Goal: Task Accomplishment & Management: Manage account settings

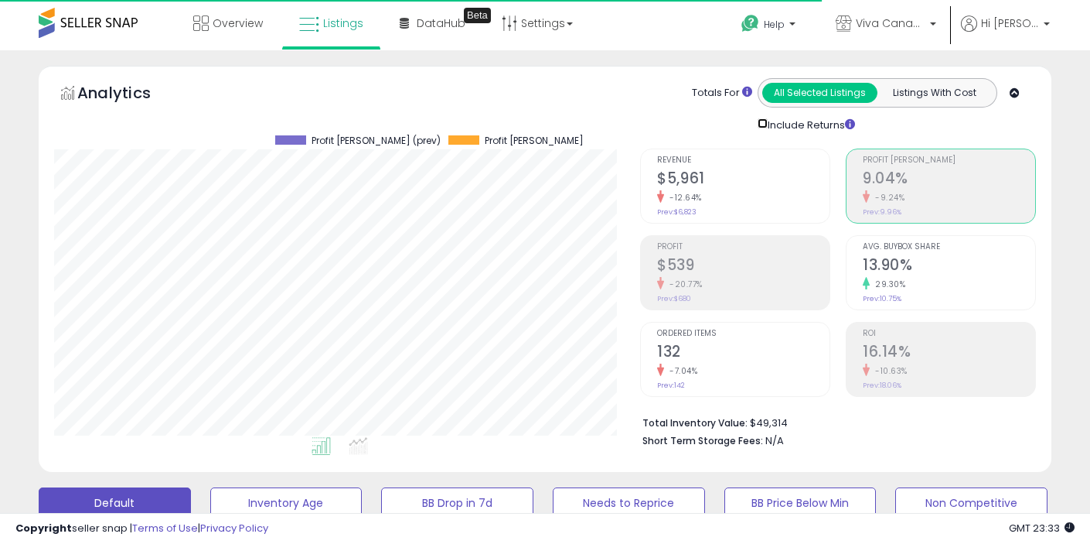
scroll to position [317, 587]
click at [346, 26] on span "Listings" at bounding box center [343, 22] width 40 height 15
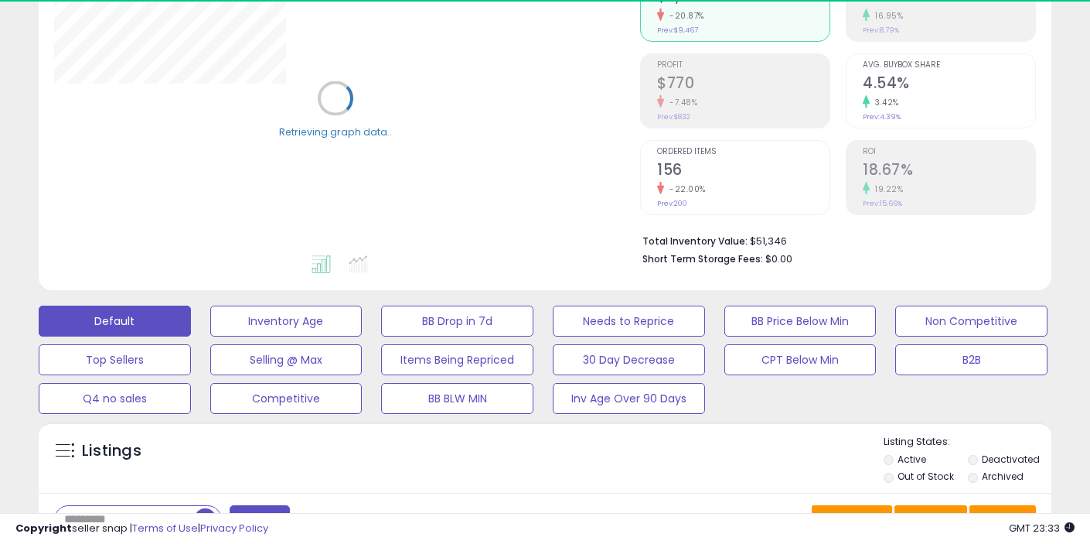
scroll to position [240, 0]
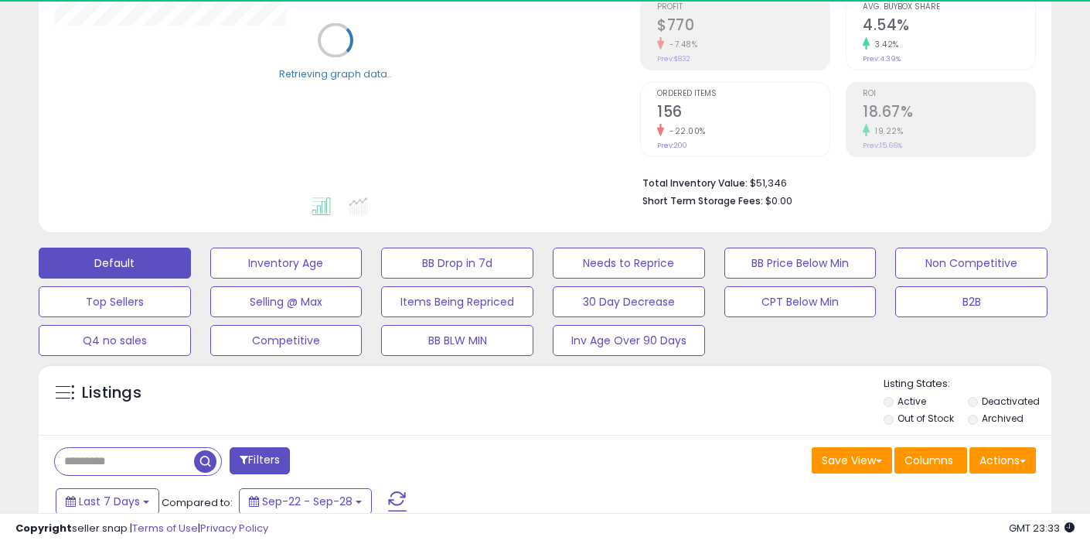
click at [912, 416] on label "Out of Stock" at bounding box center [926, 417] width 56 height 13
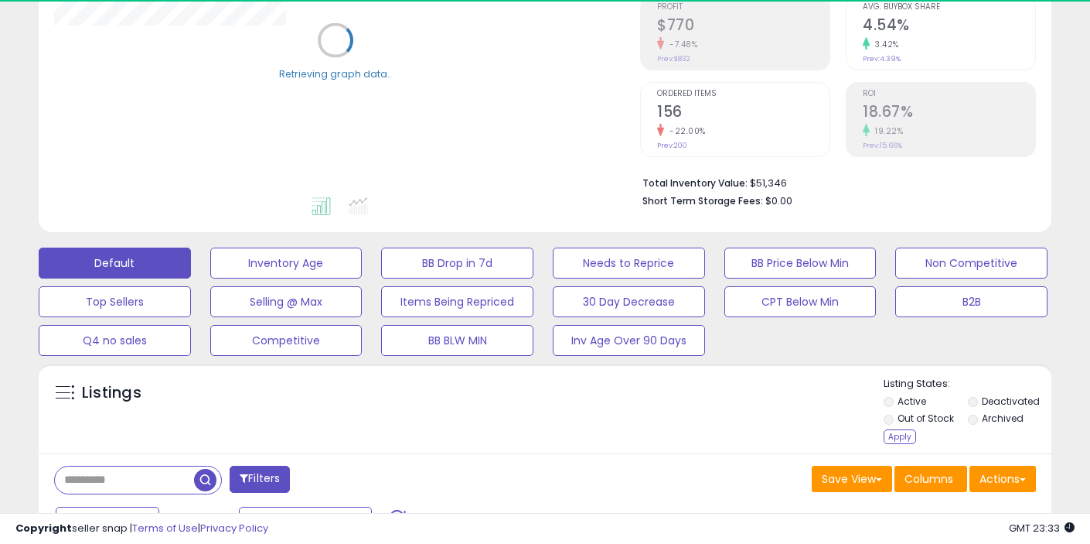
drag, startPoint x: 900, startPoint y: 435, endPoint x: 575, endPoint y: 405, distance: 327.0
click at [899, 435] on div "Apply" at bounding box center [900, 436] width 32 height 15
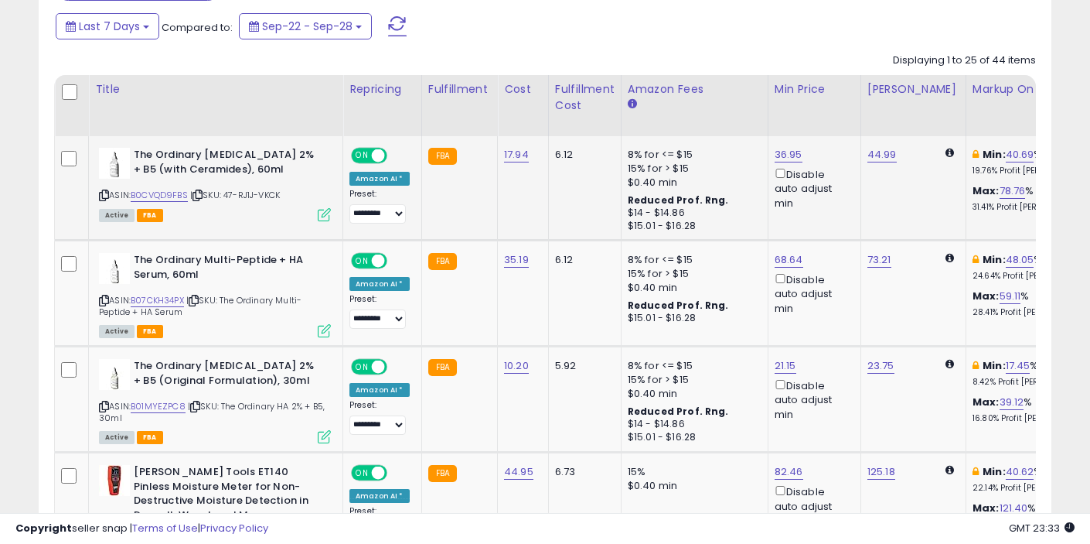
click at [155, 202] on div "ASIN: B0CVQD9FBS | SKU: 47-RJ1J-VKCK Active FBA" at bounding box center [215, 184] width 232 height 72
click at [166, 200] on link "B0CVQD9FBS" at bounding box center [159, 195] width 57 height 13
